Goal: Communication & Community: Connect with others

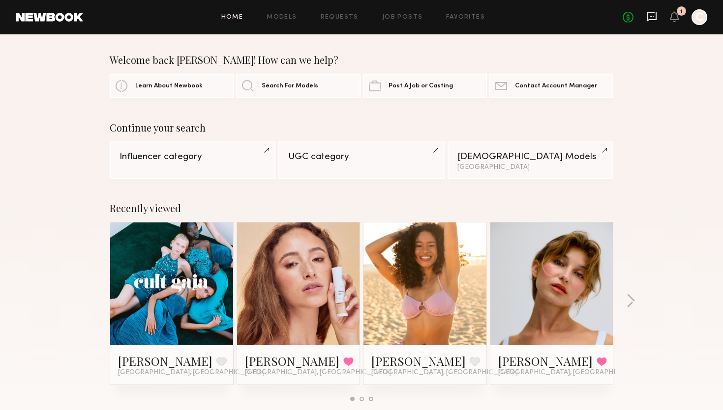
click at [656, 21] on icon at bounding box center [651, 16] width 11 height 11
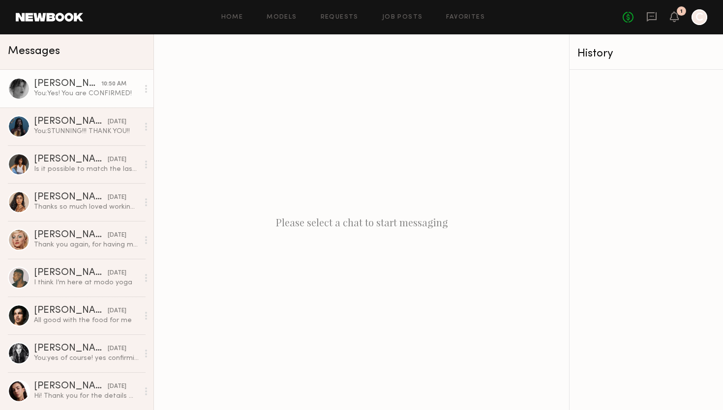
click at [100, 90] on div "You: Yes! You are CONFIRMED!" at bounding box center [86, 93] width 105 height 9
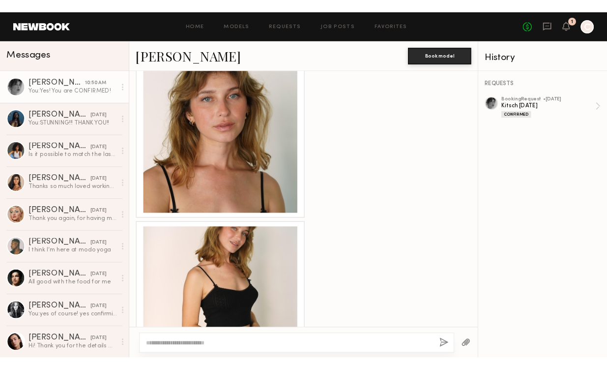
scroll to position [267, 0]
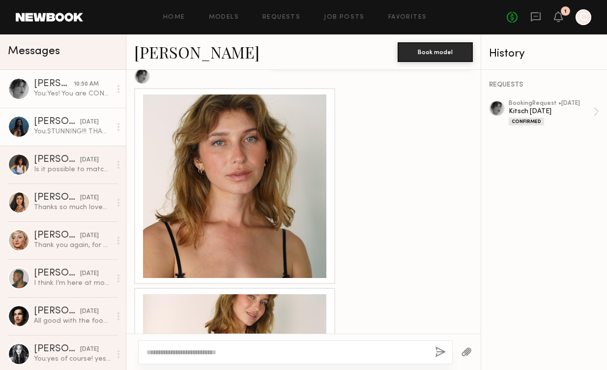
click at [75, 132] on div "You: STUNNING!!! THANK YOU!!" at bounding box center [72, 131] width 77 height 9
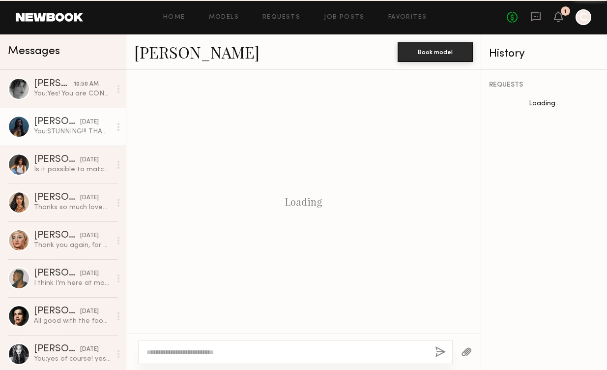
scroll to position [884, 0]
